Goal: Use online tool/utility: Use online tool/utility

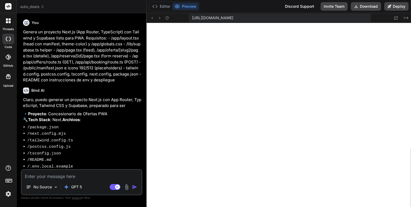
scroll to position [2792, 0]
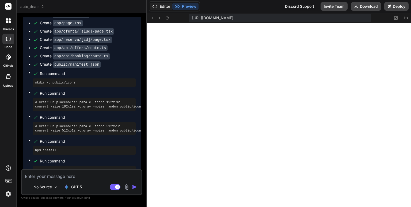
click at [163, 5] on button "Editor" at bounding box center [161, 6] width 22 height 7
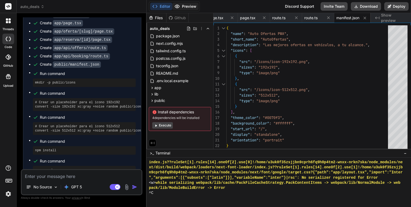
click at [187, 8] on button "Preview" at bounding box center [185, 6] width 26 height 7
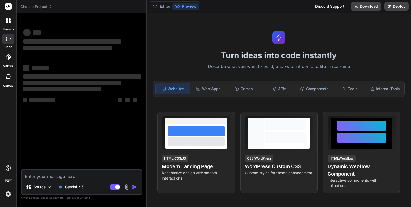
click at [42, 8] on span "Choose Project" at bounding box center [36, 6] width 32 height 5
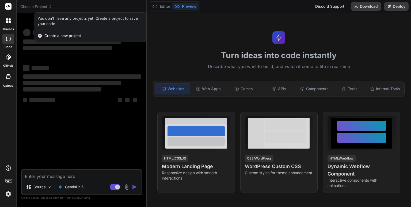
click at [194, 38] on div at bounding box center [205, 103] width 411 height 207
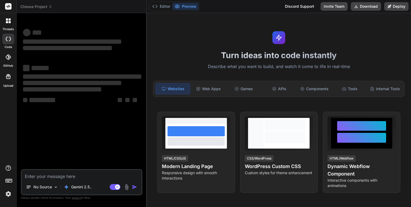
click at [174, 41] on div "Turn ideas into code instantly Describe what you want to build, and watch it co…" at bounding box center [279, 110] width 264 height 194
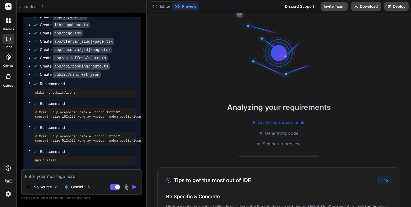
scroll to position [406, 0]
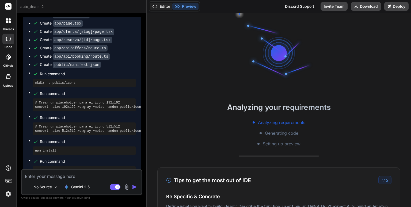
click at [164, 8] on button "Editor" at bounding box center [161, 6] width 22 height 7
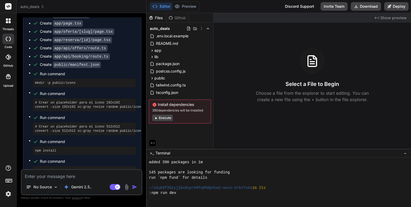
scroll to position [113, 0]
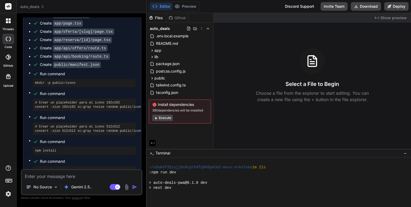
type textarea "x"
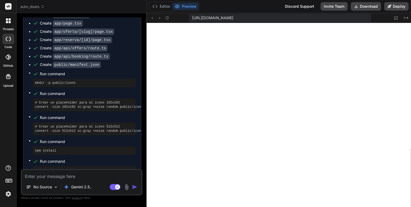
scroll to position [118, 0]
click at [163, 7] on button "Editor" at bounding box center [161, 6] width 22 height 7
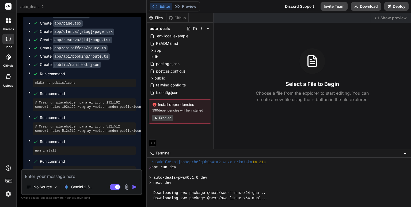
scroll to position [123, 0]
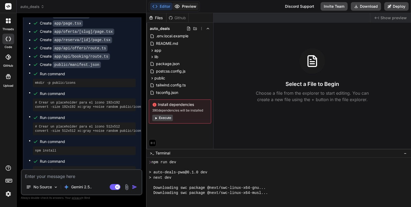
click at [184, 9] on button "Preview" at bounding box center [185, 6] width 26 height 7
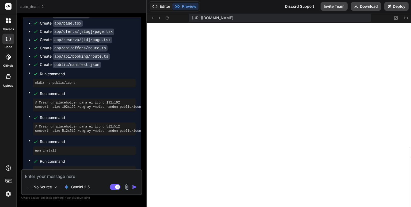
scroll to position [149, 0]
click at [161, 6] on button "Editor" at bounding box center [161, 6] width 22 height 7
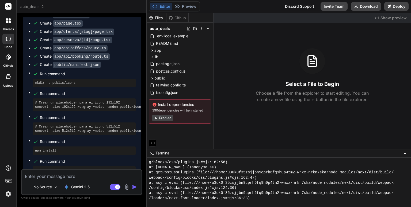
scroll to position [580, 0]
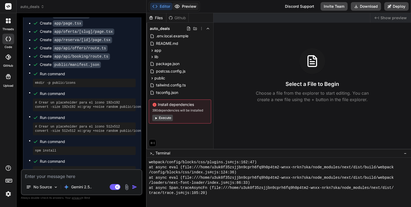
click at [193, 7] on button "Preview" at bounding box center [185, 6] width 26 height 7
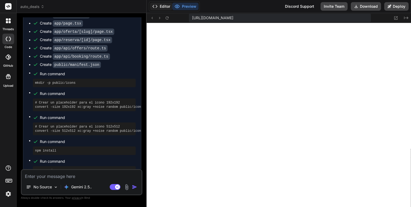
click at [164, 7] on button "Editor" at bounding box center [161, 6] width 22 height 7
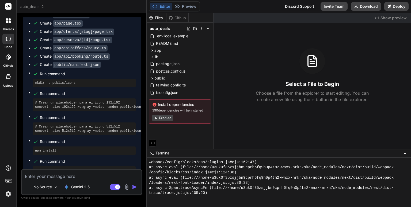
scroll to position [755, 0]
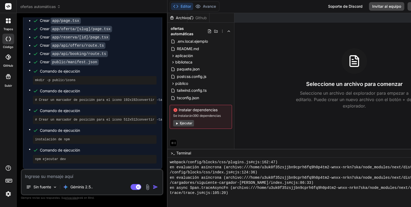
click at [180, 121] on font "Ejecutar" at bounding box center [186, 123] width 13 height 4
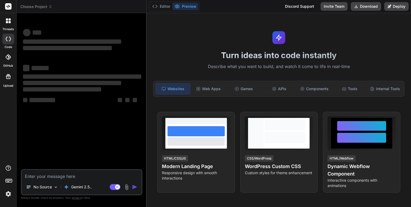
click at [211, 32] on div "Turn ideas into code instantly Describe what you want to build, and watch it co…" at bounding box center [279, 110] width 264 height 194
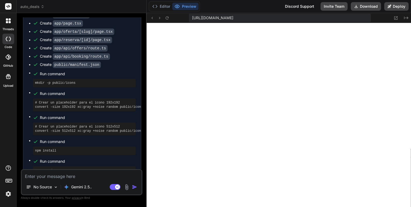
scroll to position [123, 0]
click at [163, 6] on button "Editor" at bounding box center [161, 6] width 22 height 7
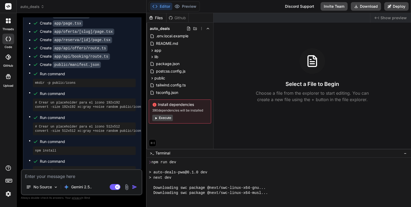
click at [167, 117] on button "Execute" at bounding box center [162, 118] width 21 height 6
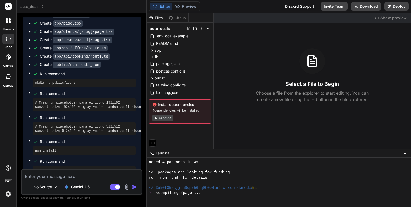
scroll to position [549, 0]
click at [187, 4] on button "Preview" at bounding box center [185, 6] width 26 height 7
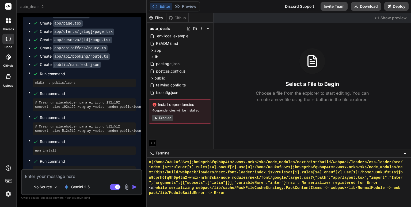
scroll to position [765, 0]
click at [157, 7] on icon at bounding box center [154, 6] width 5 height 5
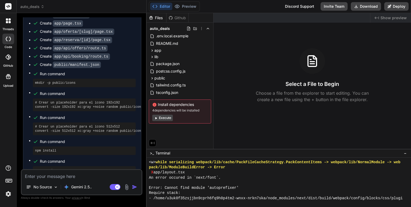
scroll to position [790, 0]
click at [165, 119] on button "Execute" at bounding box center [162, 118] width 21 height 6
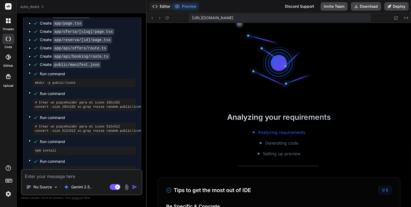
click at [163, 7] on button "Editor" at bounding box center [161, 6] width 22 height 7
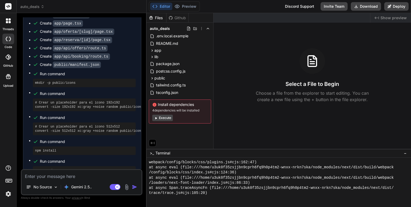
scroll to position [1699, 0]
click at [187, 4] on button "Preview" at bounding box center [185, 6] width 26 height 7
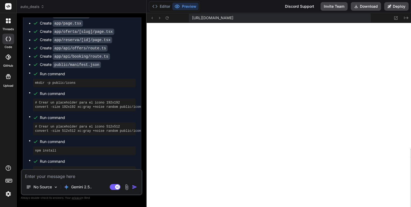
scroll to position [1935, 0]
click at [160, 6] on button "Editor" at bounding box center [161, 6] width 22 height 7
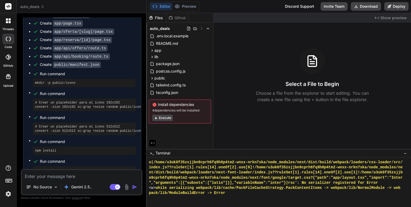
click at [160, 118] on button "Execute" at bounding box center [162, 118] width 21 height 6
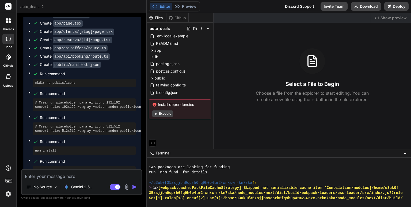
scroll to position [2767, 0]
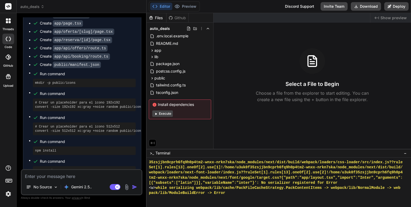
click at [164, 114] on button "Execute" at bounding box center [162, 114] width 21 height 6
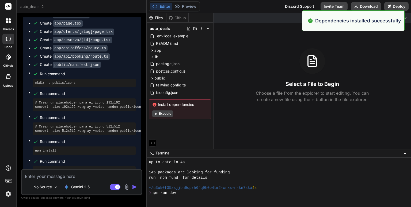
scroll to position [2854, 0]
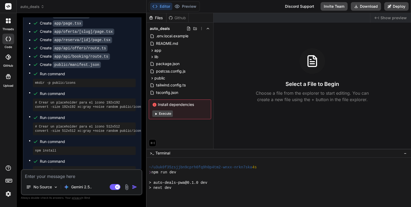
click at [191, 127] on div "Files Github auto_deals .env.local.example README.md app api booking route.ts o…" at bounding box center [180, 81] width 67 height 136
click at [155, 104] on icon at bounding box center [155, 105] width 4 height 4
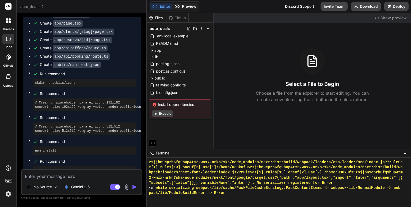
click at [188, 7] on button "Preview" at bounding box center [185, 6] width 26 height 7
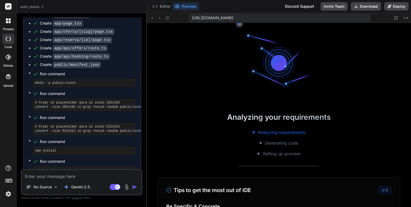
scroll to position [3547, 0]
click at [162, 8] on button "Editor" at bounding box center [161, 6] width 22 height 7
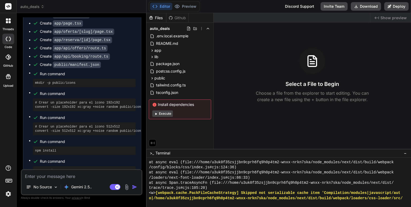
scroll to position [3763, 0]
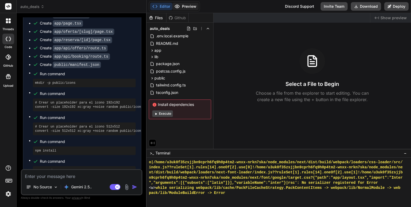
click at [185, 7] on button "Preview" at bounding box center [185, 6] width 26 height 7
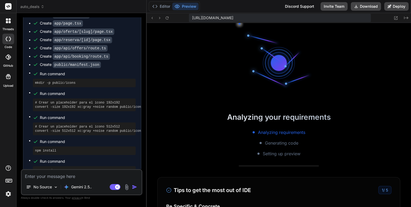
scroll to position [3783, 0]
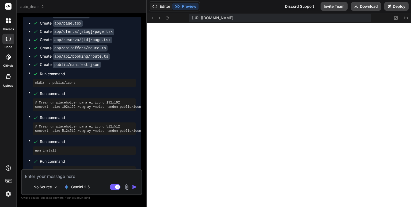
click at [159, 7] on button "Editor" at bounding box center [161, 6] width 22 height 7
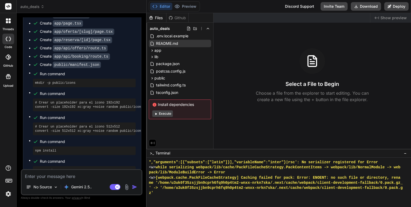
drag, startPoint x: 159, startPoint y: 7, endPoint x: 204, endPoint y: 44, distance: 58.9
click at [204, 44] on div "Editor Preview Discord Support Invite Team Download Deploy https://u3uk0f35zsjj…" at bounding box center [279, 103] width 264 height 207
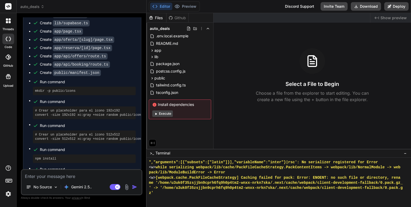
scroll to position [406, 0]
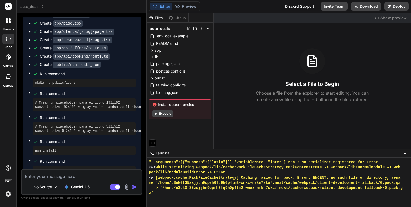
click at [79, 177] on textarea at bounding box center [82, 175] width 120 height 10
type textarea "x"
type textarea "d"
type textarea "x"
type textarea "da"
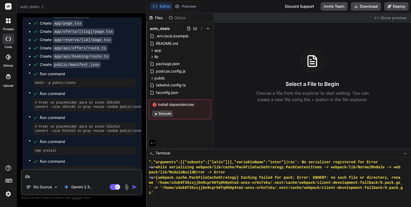
type textarea "x"
type textarea "da"
type textarea "x"
type textarea "da u"
type textarea "x"
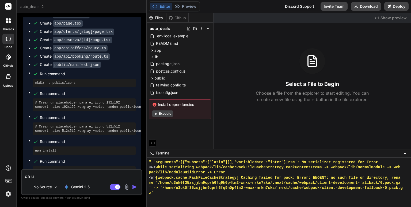
type textarea "da un"
type textarea "x"
type textarea "da un"
type textarea "x"
type textarea "da un e"
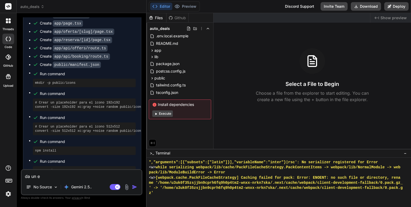
type textarea "x"
type textarea "da un er"
type textarea "x"
type textarea "da un err"
type textarea "x"
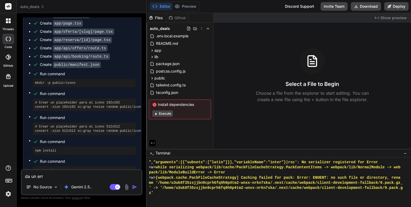
type textarea "da un erro"
type textarea "x"
type textarea "da un error"
type textarea "x"
type textarea "da un error"
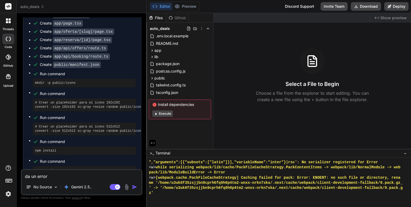
type textarea "x"
type textarea "da un error r"
type textarea "x"
type textarea "da un error re"
type textarea "x"
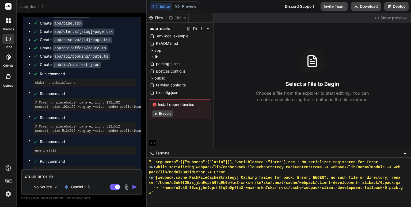
type textarea "da un error rev"
type textarea "x"
type textarea "da un error revi"
type textarea "x"
type textarea "da un error revis"
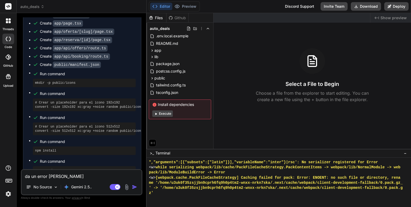
type textarea "x"
type textarea "da un error revisa"
type textarea "x"
type textarea "da un error revisa"
type textarea "x"
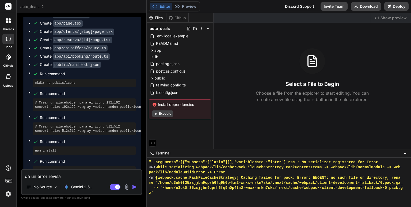
type textarea "da un error revisa e"
type textarea "x"
type textarea "da un error revisa el"
type textarea "x"
type textarea "da un error revisa el"
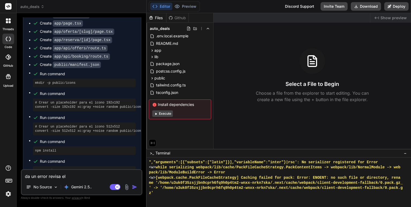
type textarea "x"
type textarea "da un error revisa el c"
type textarea "x"
type textarea "da un error revisa el có"
type textarea "x"
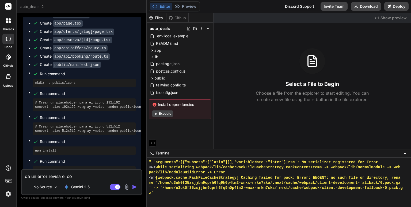
type textarea "da un error revisa el cód"
type textarea "x"
type textarea "da un error revisa el códi"
type textarea "x"
type textarea "da un error revisa el códig"
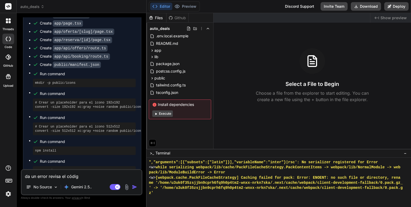
type textarea "x"
type textarea "da un error revisa el código"
type textarea "x"
type textarea "da un error revisa el código"
type textarea "x"
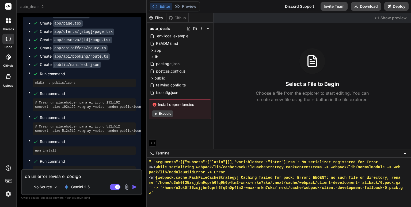
type textarea "da un error revisa el código s"
type textarea "x"
type textarea "da un error revisa el código so"
type textarea "x"
type textarea "da un error revisa el código sol"
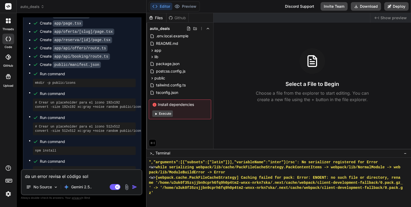
type textarea "x"
type textarea "da un error revisa el código soli"
type textarea "x"
type textarea "da un error revisa el código solic"
type textarea "x"
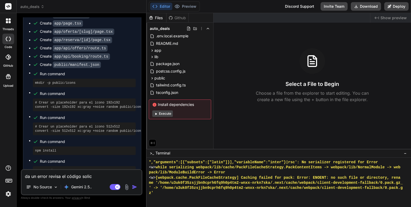
type textarea "da un error revisa el código solici"
type textarea "x"
type textarea "da un error revisa el código solicio"
type textarea "x"
type textarea "da un error revisa el código solicion"
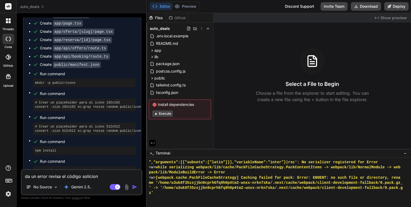
type textarea "x"
type textarea "da un error revisa el código soliciona"
type textarea "x"
type textarea "da un error revisa el código soliciona"
type textarea "x"
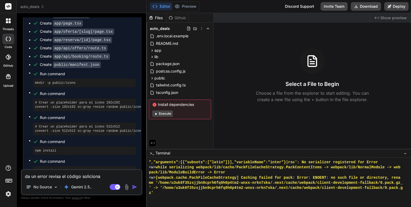
type textarea "da un error revisa el código soliciona e"
type textarea "x"
type textarea "da un error revisa el código soliciona el"
type textarea "x"
type textarea "da un error revisa el código soliciona el"
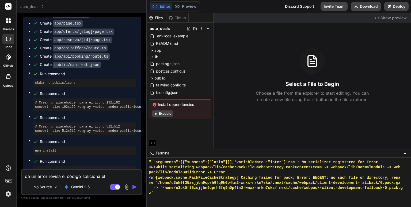
type textarea "x"
type textarea "da un error revisa el código soliciona el e"
type textarea "x"
type textarea "da un error revisa el código soliciona el er"
type textarea "x"
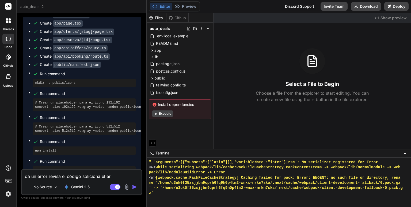
type textarea "da un error revisa el código soliciona el err"
type textarea "x"
type textarea "da un error revisa el código soliciona el erro"
type textarea "x"
type textarea "da un error revisa el código soliciona el error"
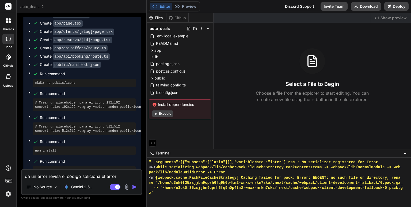
type textarea "x"
type textarea "da un error revisa el código soliciona el error"
type textarea "x"
type textarea "da un error revisa el código soliciona el error y"
type textarea "x"
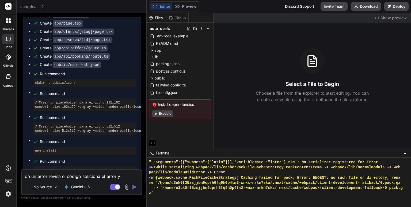
type textarea "da un error revisa el código soliciona el error y"
click at [89, 177] on textarea "da un error revisa el código soliciona el error y" at bounding box center [82, 175] width 120 height 10
type textarea "x"
type textarea "da un error revisa el código solciona el error y"
type textarea "x"
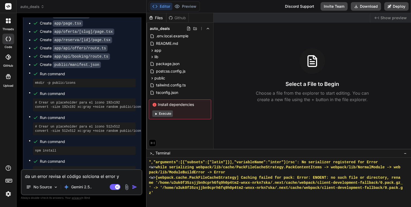
type textarea "da un error revisa el código soluciona el error y"
click at [126, 176] on textarea "da un error revisa el código soluciona el error y" at bounding box center [82, 175] width 120 height 10
type textarea "x"
type textarea "da un error revisa el código soluciona el error y d"
type textarea "x"
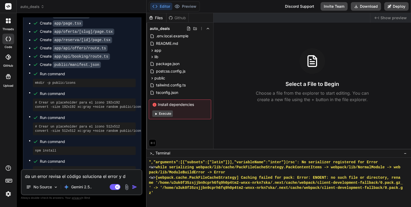
type textarea "da un error revisa el código soluciona el error y de"
type textarea "x"
type textarea "da un error revisa el código soluciona el error y dep"
type textarea "x"
type textarea "da un error revisa el código soluciona el error y depu"
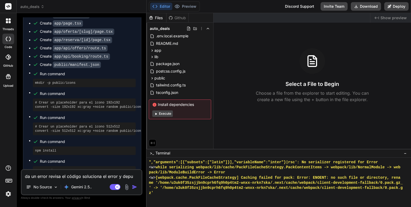
type textarea "x"
type textarea "da un error revisa el código soluciona el error y depud"
type textarea "x"
type textarea "da un error revisa el código soluciona el error y depu"
type textarea "x"
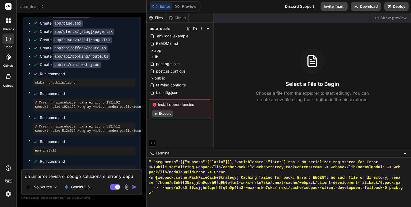
type textarea "da un error revisa el código soluciona el error y depur"
type textarea "x"
type textarea "da un error revisa el código soluciona el error y depura"
type textarea "x"
type textarea "da un error revisa el código soluciona el error y depura"
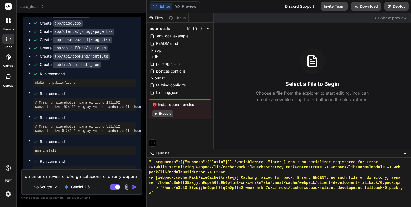
type textarea "x"
type textarea "da un error revisa el código soluciona el error y depura e"
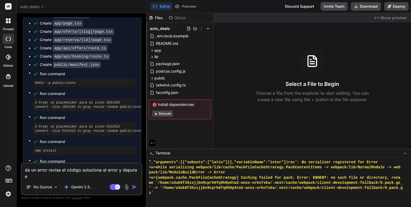
type textarea "x"
type textarea "da un error revisa el código soluciona el error y depura ej"
type textarea "x"
type textarea "da un error revisa el código soluciona el error y depura e"
type textarea "x"
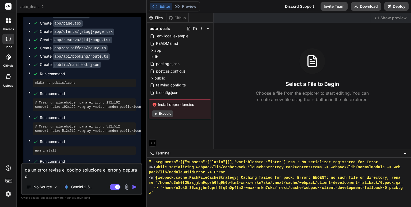
type textarea "da un error revisa el código soluciona el error y depura"
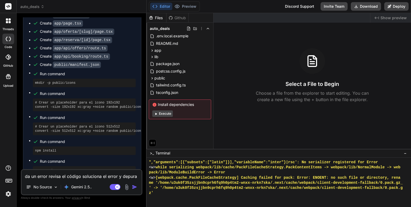
type textarea "x"
type textarea "da un error revisa el código soluciona el error y depura"
type textarea "x"
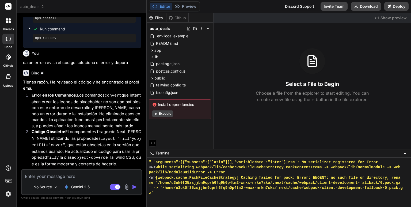
scroll to position [561, 0]
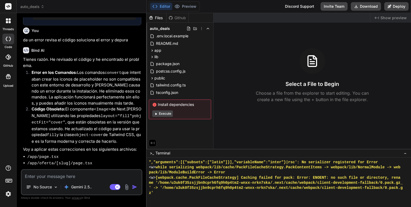
click at [93, 175] on textarea at bounding box center [82, 175] width 120 height 10
type textarea "x"
type textarea "s"
type textarea "x"
type textarea "si"
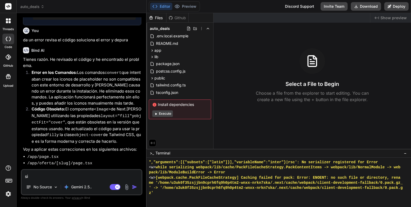
type textarea "x"
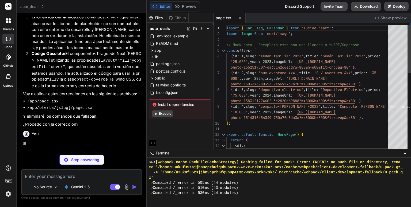
scroll to position [3799, 0]
type textarea "x"
type textarea "</div> ); }"
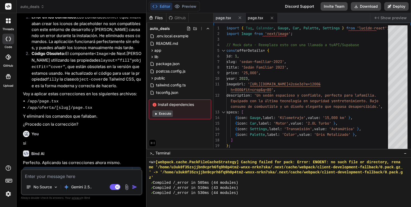
type textarea "x"
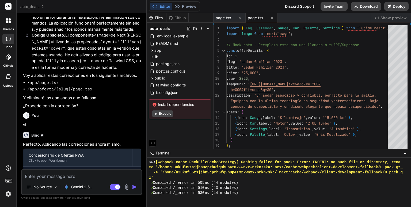
scroll to position [643, 0]
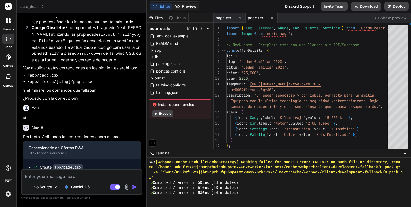
click at [190, 8] on button "Preview" at bounding box center [185, 6] width 26 height 7
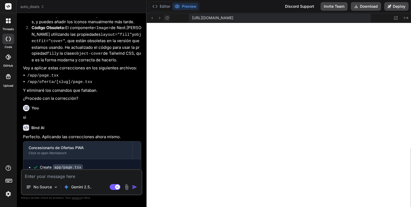
click at [167, 16] on icon at bounding box center [167, 18] width 5 height 5
click at [163, 5] on button "Editor" at bounding box center [161, 6] width 22 height 7
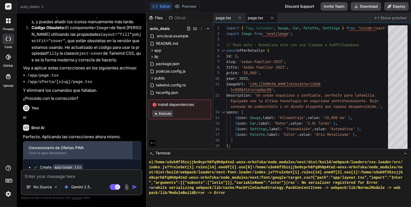
click at [75, 145] on div "Concesionario de Ofertas PWA" at bounding box center [78, 147] width 98 height 5
click at [61, 145] on div "Concesionario de Ofertas PWA" at bounding box center [78, 147] width 98 height 5
click at [50, 145] on div "Concesionario de Ofertas PWA" at bounding box center [78, 147] width 98 height 5
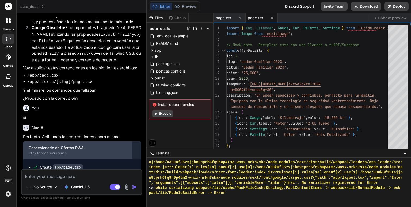
click at [50, 145] on div "Concesionario de Ofertas PWA" at bounding box center [78, 147] width 98 height 5
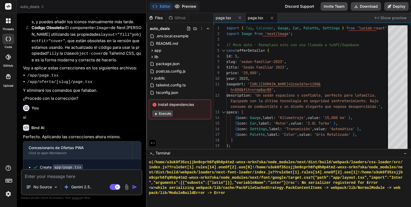
click at [194, 4] on button "Preview" at bounding box center [185, 6] width 26 height 7
